Goal: Task Accomplishment & Management: Use online tool/utility

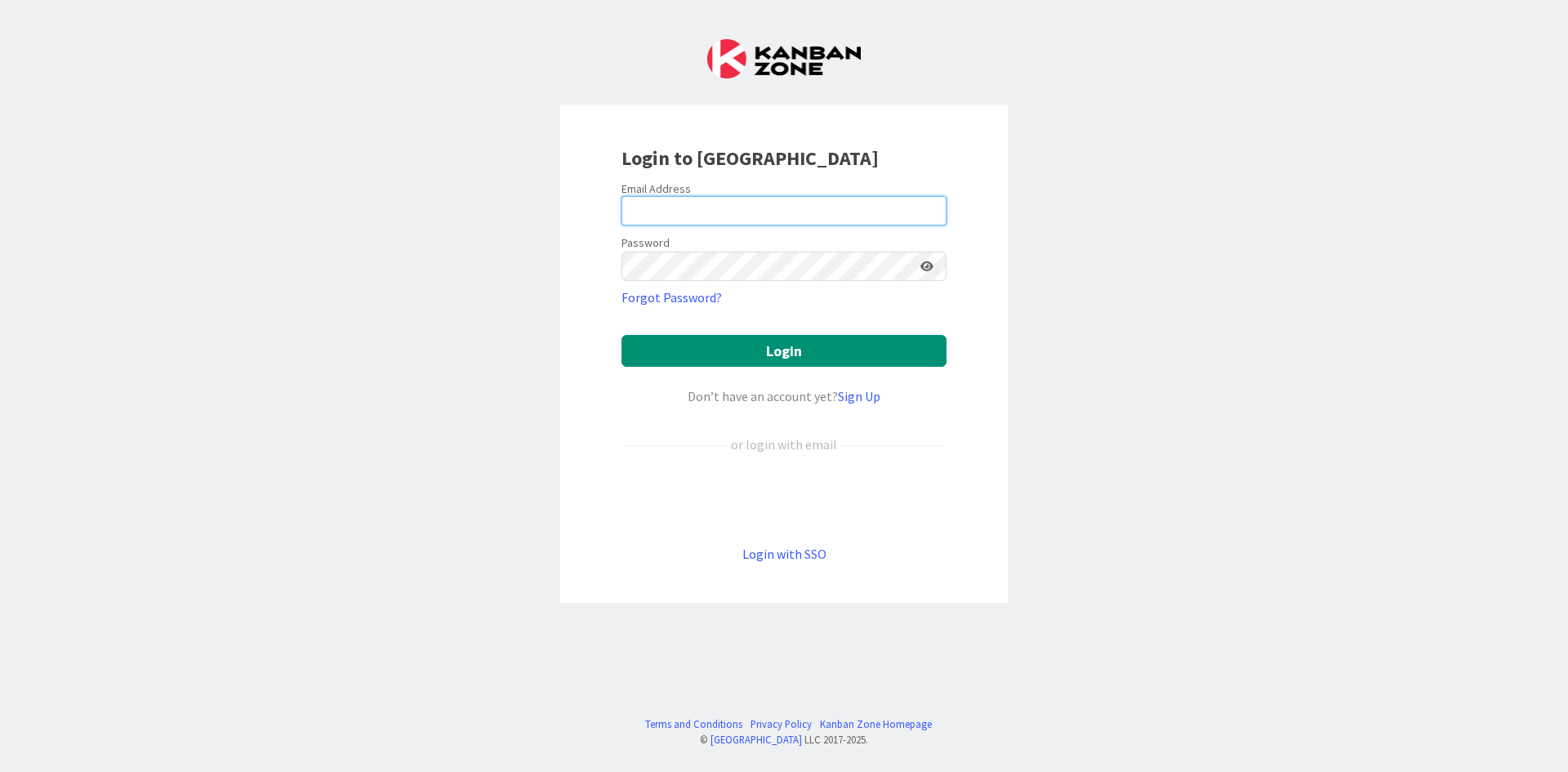
type input "[PERSON_NAME][EMAIL_ADDRESS][DOMAIN_NAME]"
click at [1222, 320] on div "Login to [GEOGRAPHIC_DATA] Email Address [PERSON_NAME][EMAIL_ADDRESS][DOMAIN_NA…" at bounding box center [784, 386] width 1568 height 772
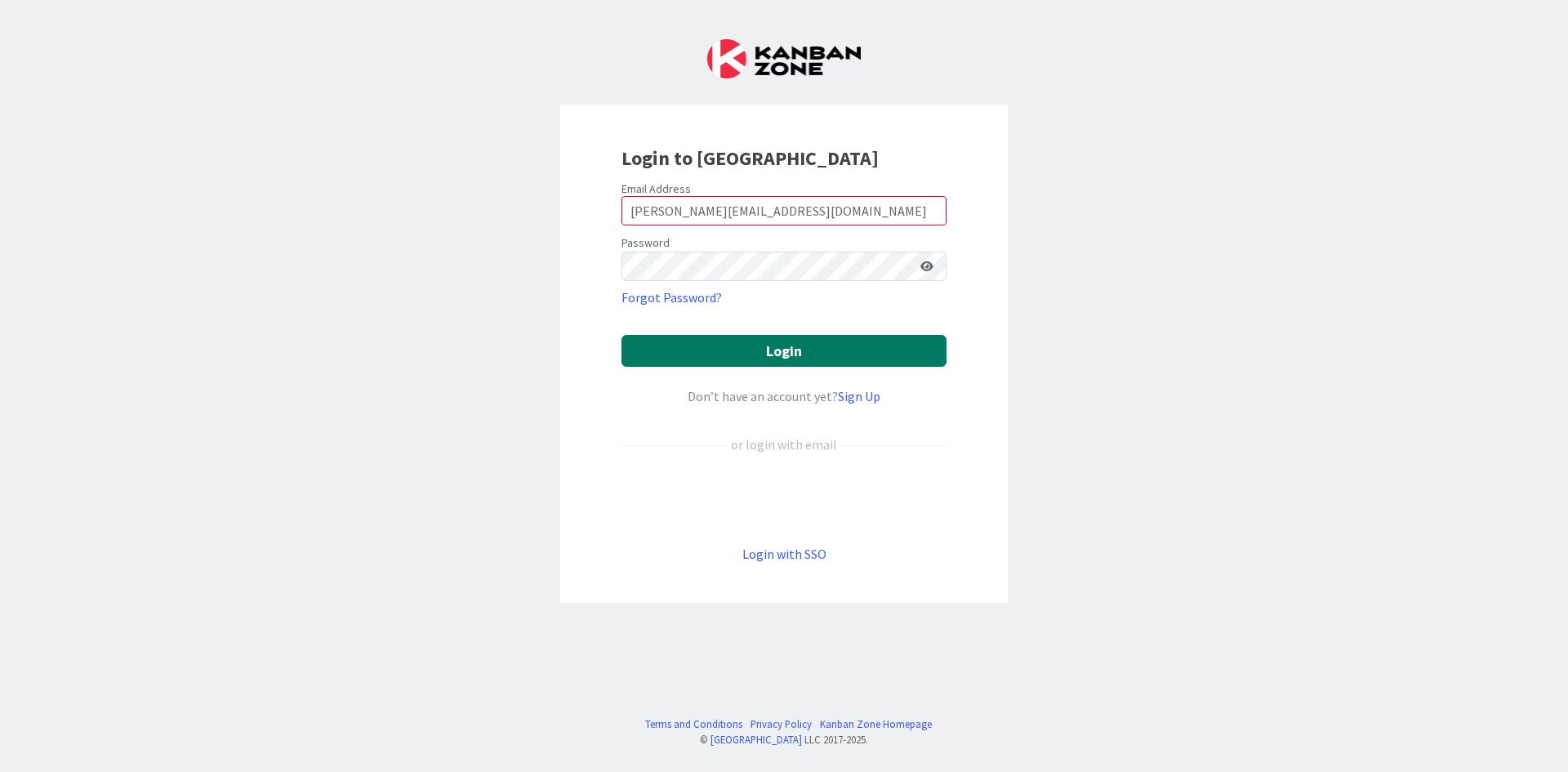
drag, startPoint x: 776, startPoint y: 358, endPoint x: 868, endPoint y: 385, distance: 95.9
click at [776, 357] on button "Login" at bounding box center [784, 350] width 325 height 32
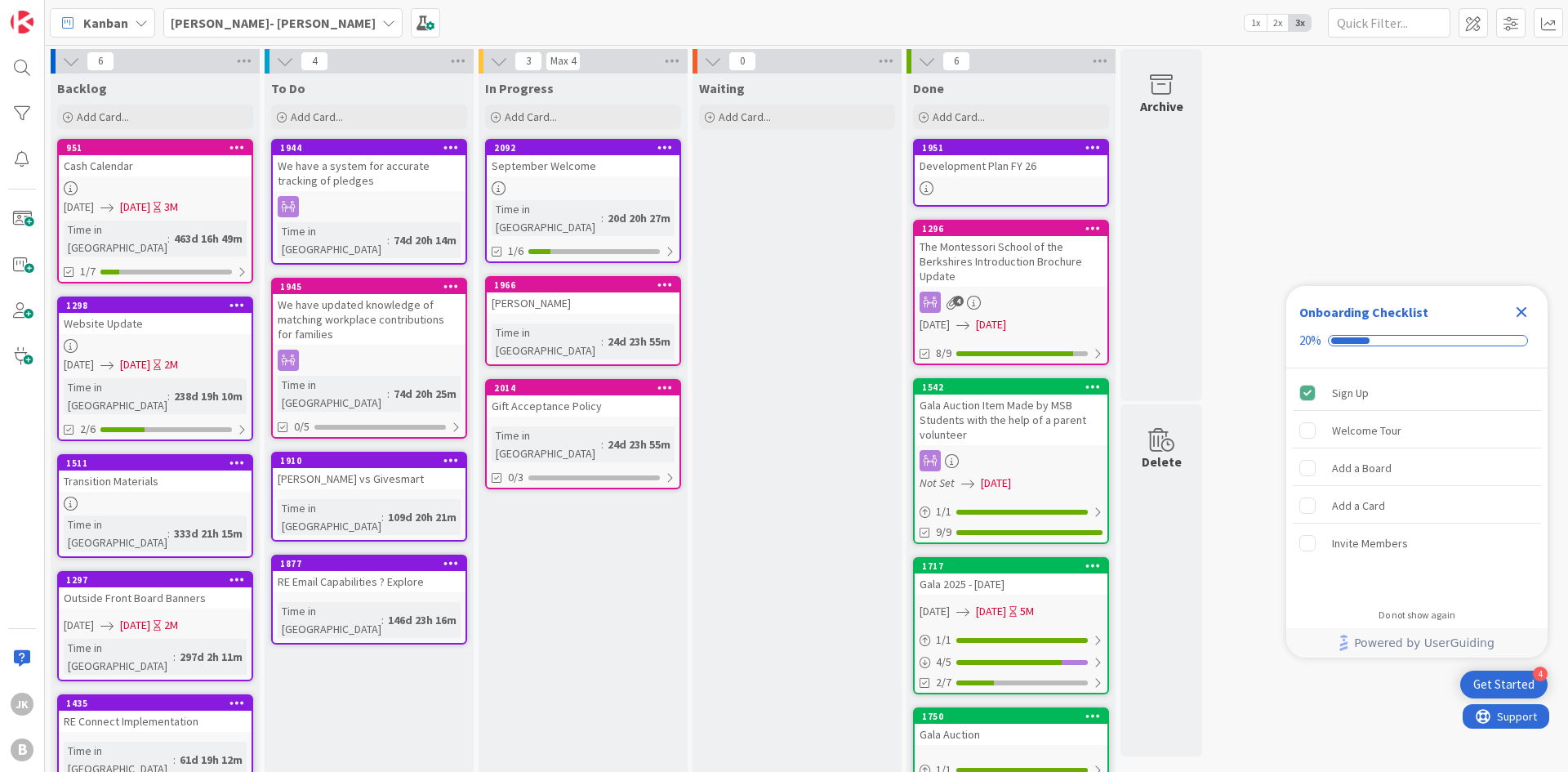
drag, startPoint x: 1528, startPoint y: 306, endPoint x: 1322, endPoint y: 279, distance: 207.8
click at [1528, 306] on icon "Close Checklist" at bounding box center [1521, 312] width 19 height 19
click at [277, 30] on b "[PERSON_NAME]- [PERSON_NAME]" at bounding box center [273, 23] width 205 height 17
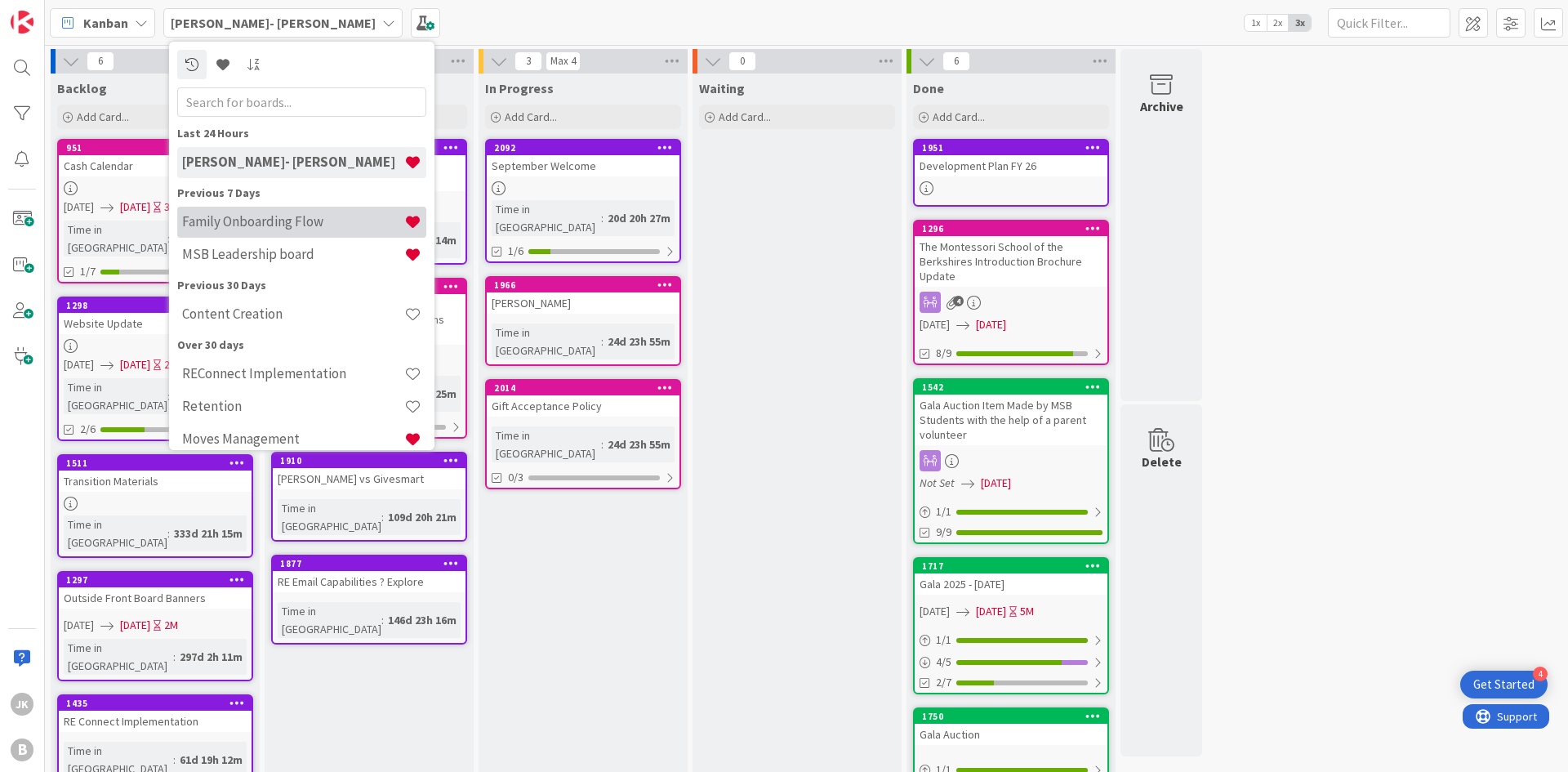
click at [328, 229] on h4 "Family Onboarding Flow" at bounding box center [293, 221] width 222 height 17
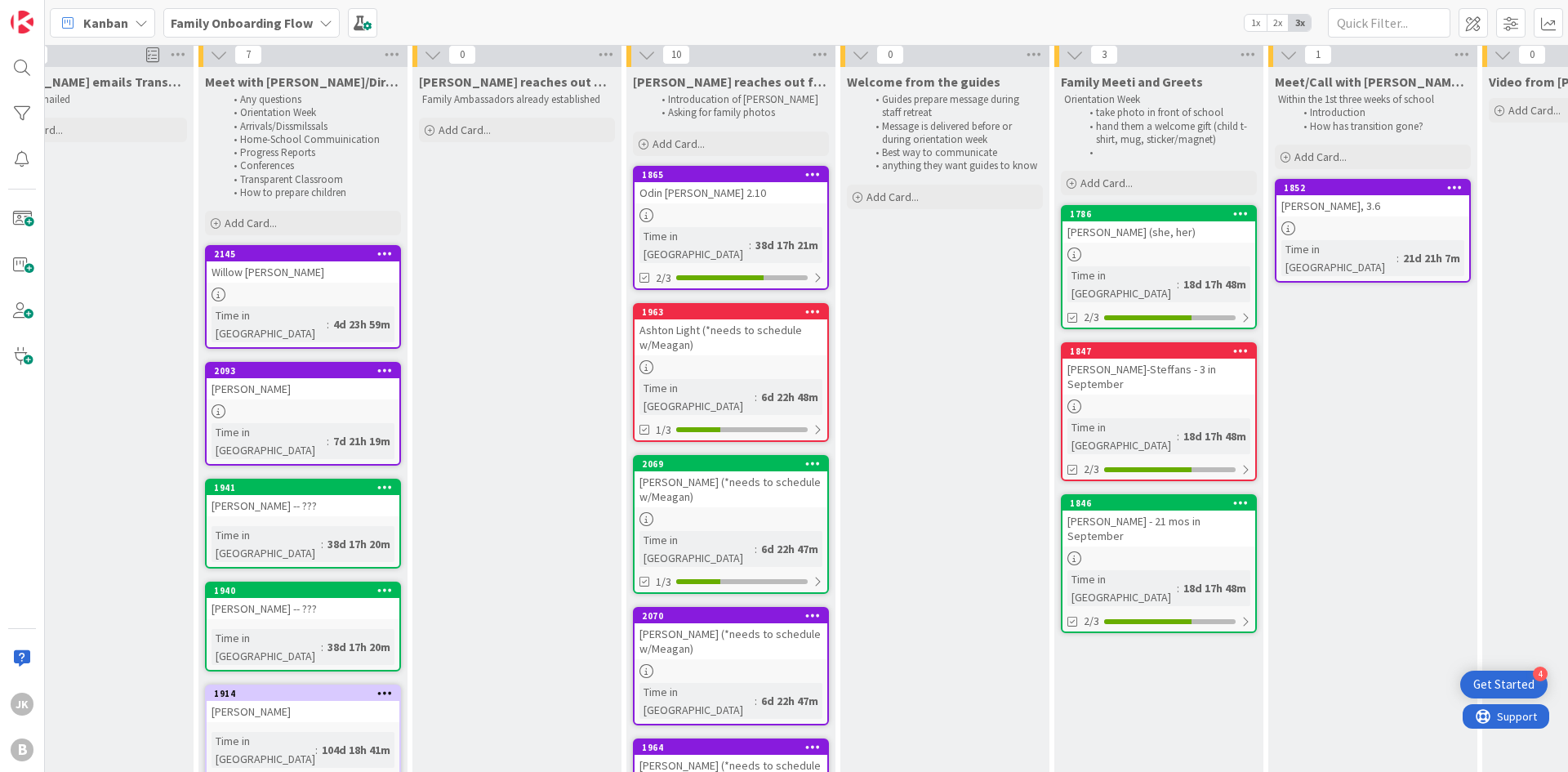
scroll to position [0, 501]
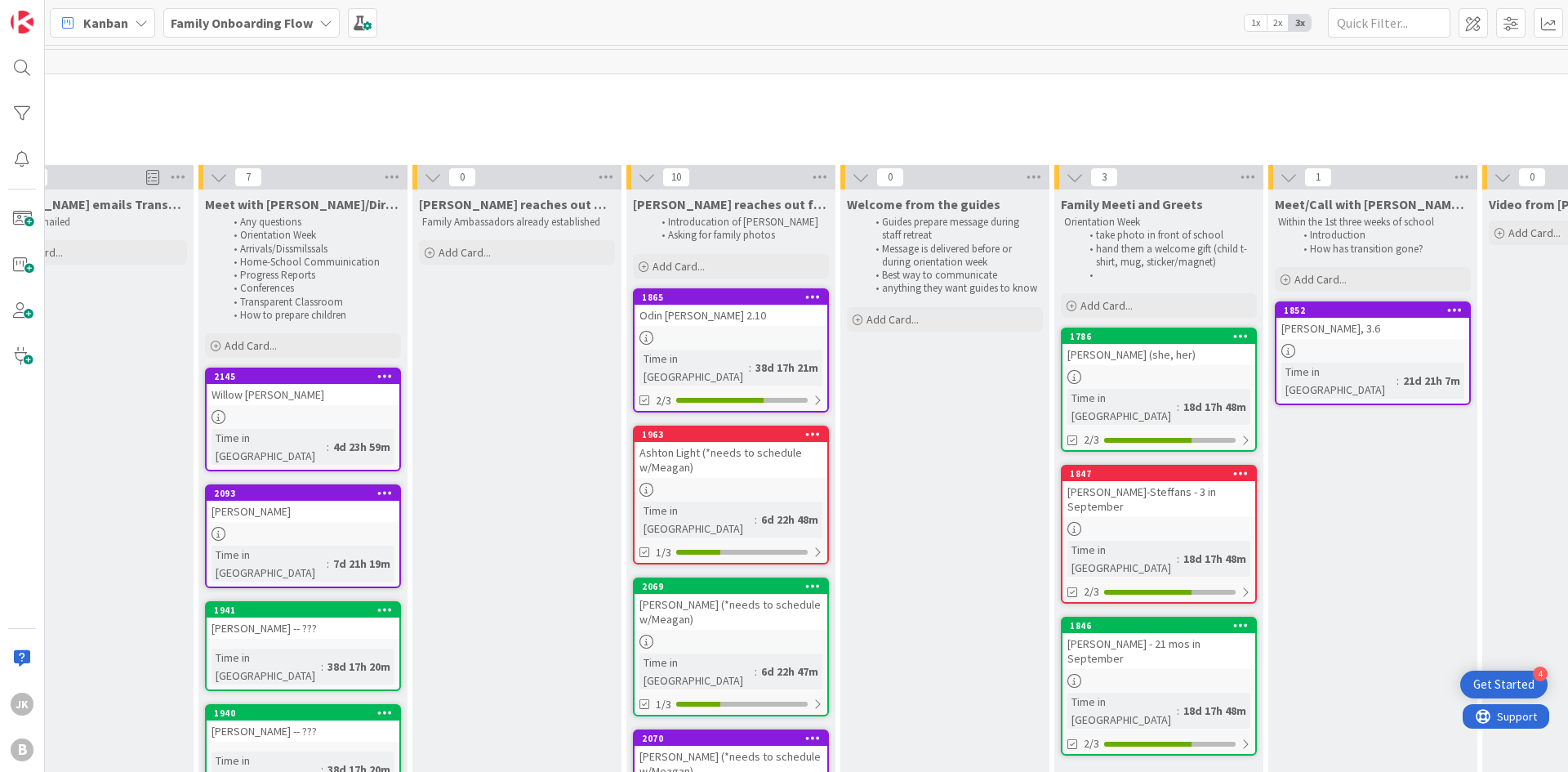
click at [783, 78] on span "New Family Onboarding" at bounding box center [725, 87] width 2332 height 17
